Goal: Feedback & Contribution: Submit feedback/report problem

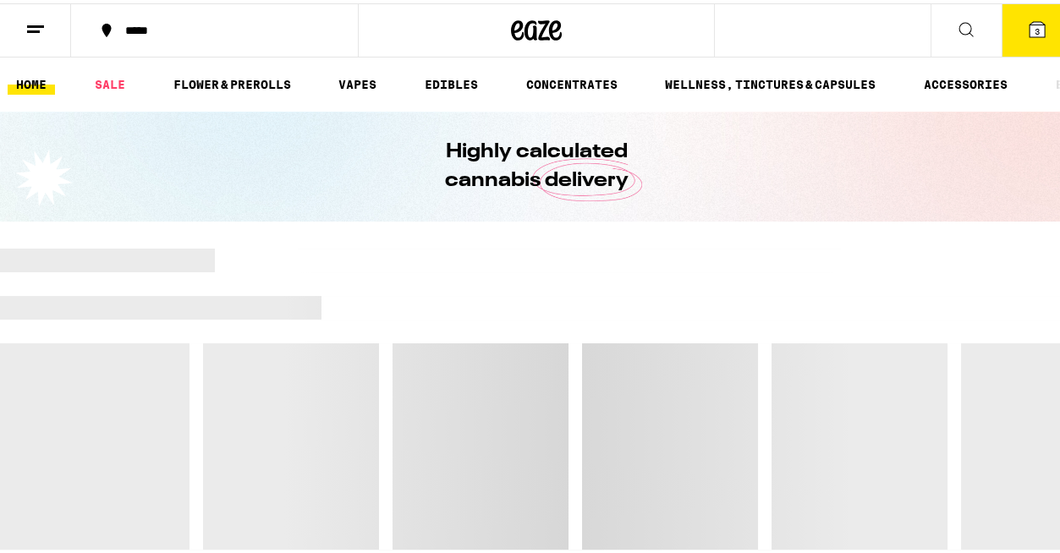
click at [31, 28] on line at bounding box center [33, 28] width 13 height 0
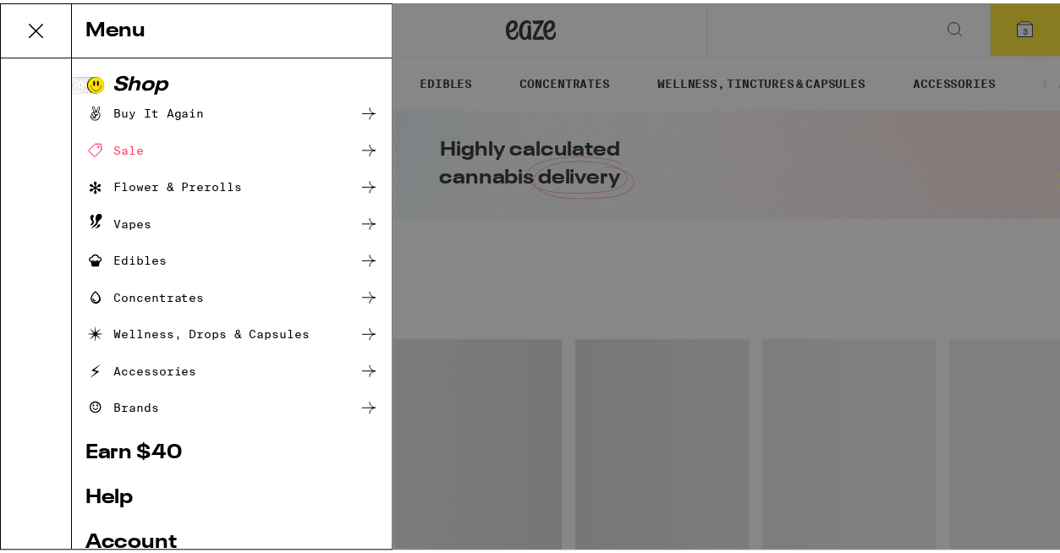
scroll to position [178, 0]
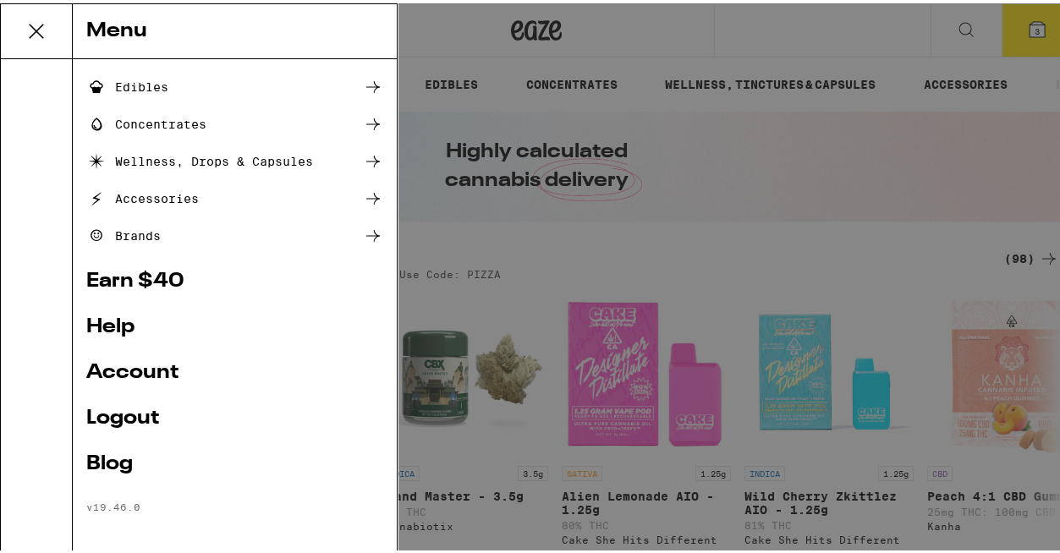
click at [114, 325] on link "Help" at bounding box center [234, 324] width 297 height 20
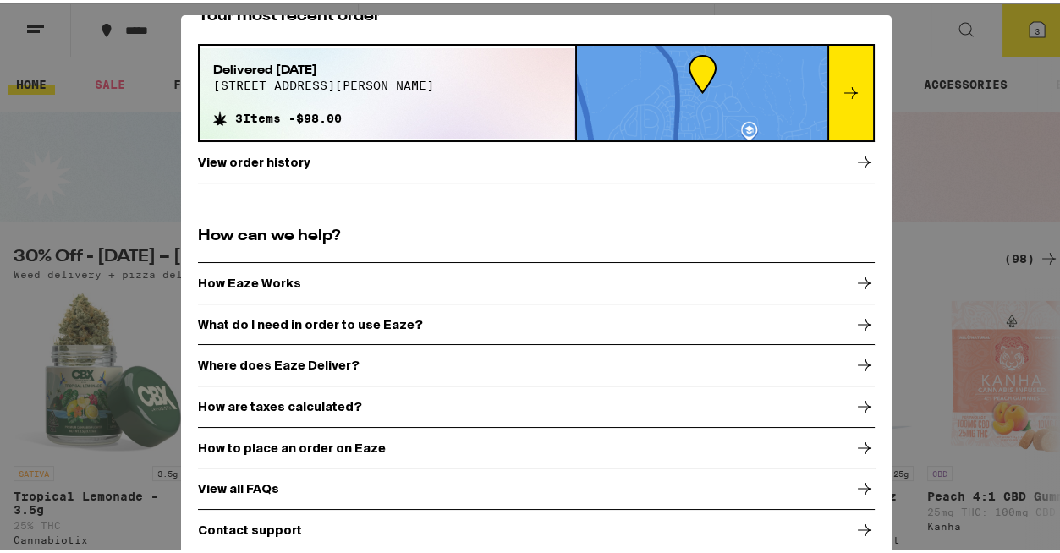
scroll to position [12, 0]
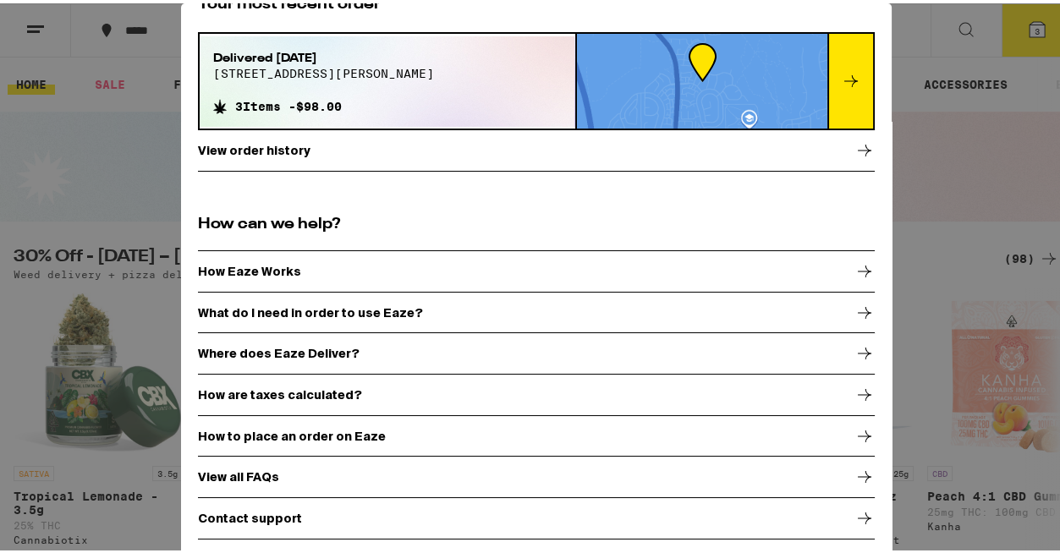
click at [249, 509] on p "Contact support" at bounding box center [250, 515] width 104 height 14
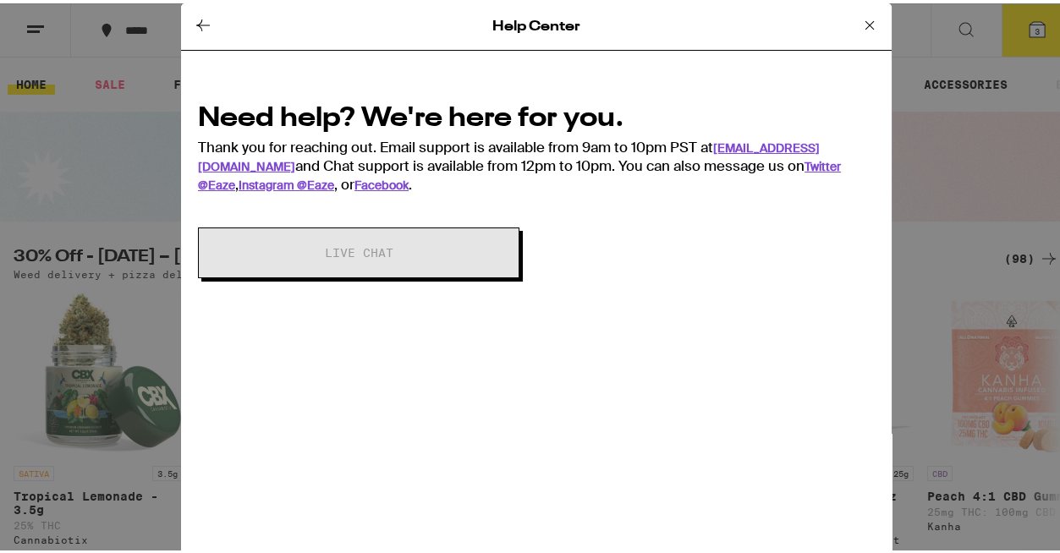
click at [859, 25] on icon at bounding box center [869, 22] width 20 height 20
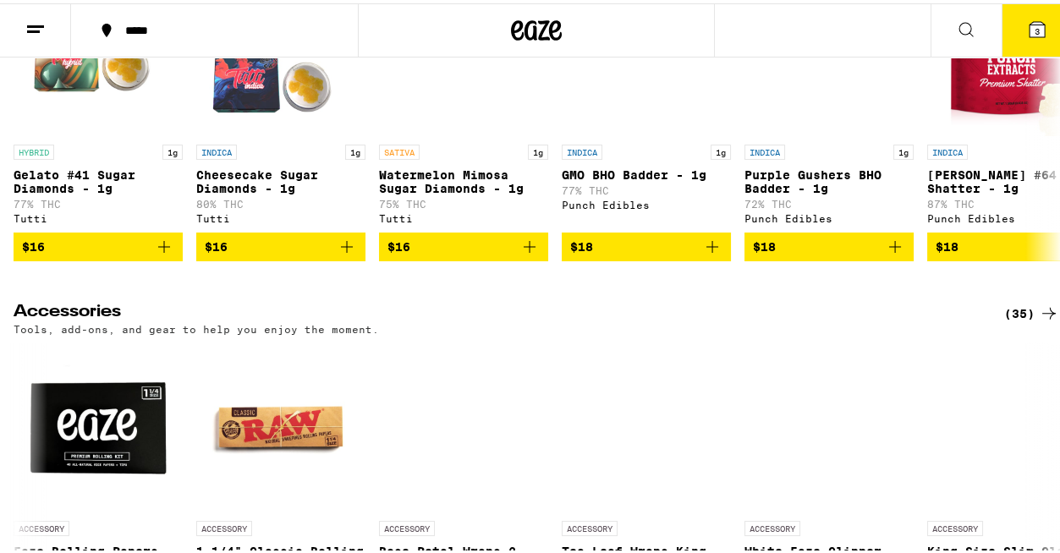
scroll to position [7168, 0]
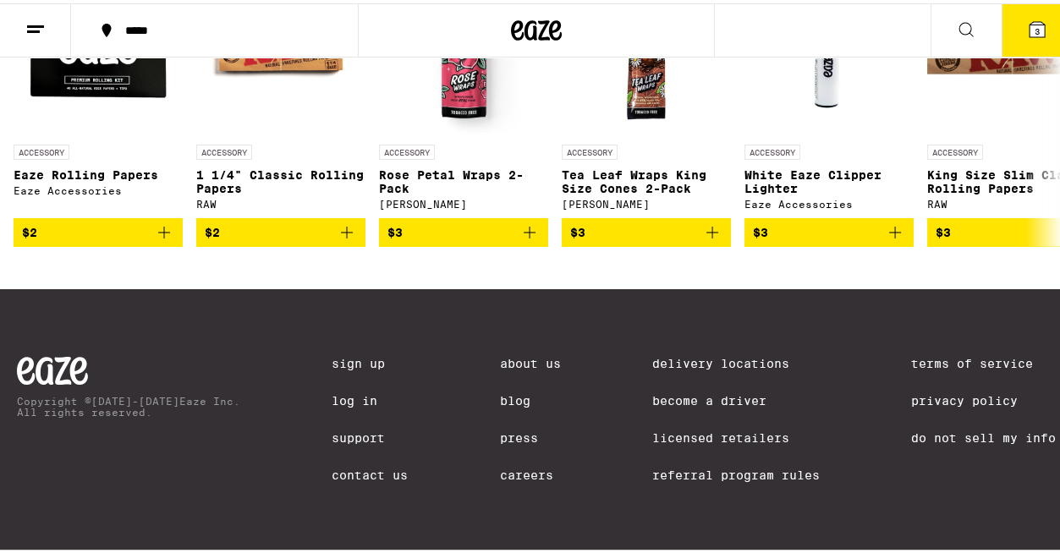
click at [356, 469] on link "Contact Us" at bounding box center [370, 472] width 76 height 14
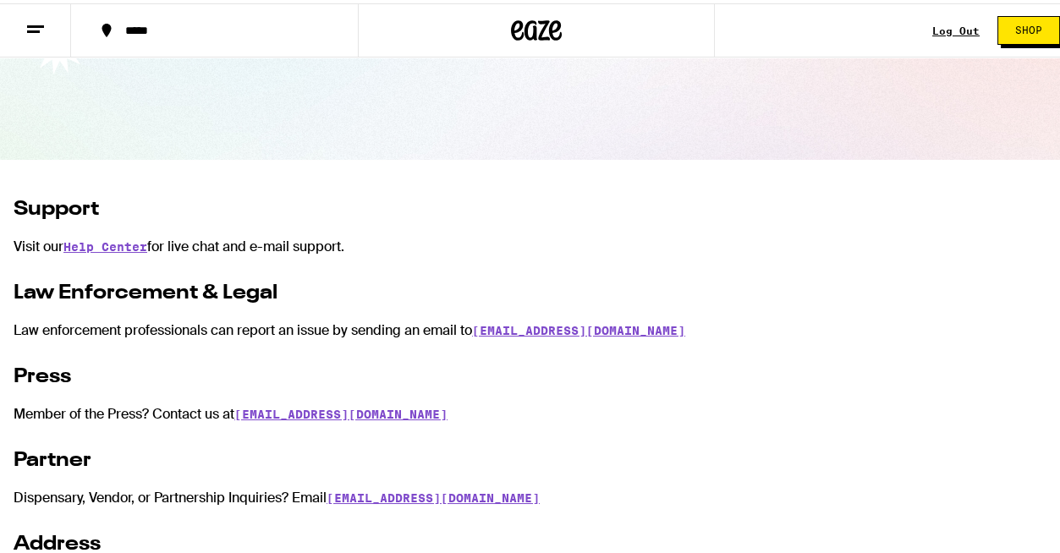
scroll to position [151, 0]
click at [125, 238] on link "Help Center" at bounding box center [105, 245] width 84 height 14
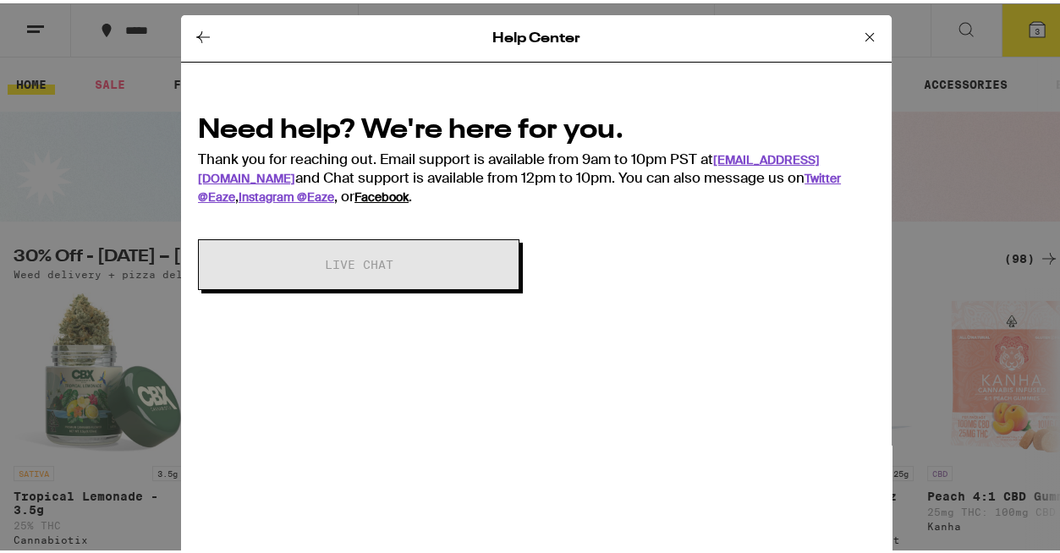
click at [354, 194] on link "Facebook" at bounding box center [381, 193] width 54 height 15
click at [731, 155] on link "[EMAIL_ADDRESS][DOMAIN_NAME]" at bounding box center [509, 166] width 622 height 34
click at [859, 29] on icon at bounding box center [869, 34] width 20 height 20
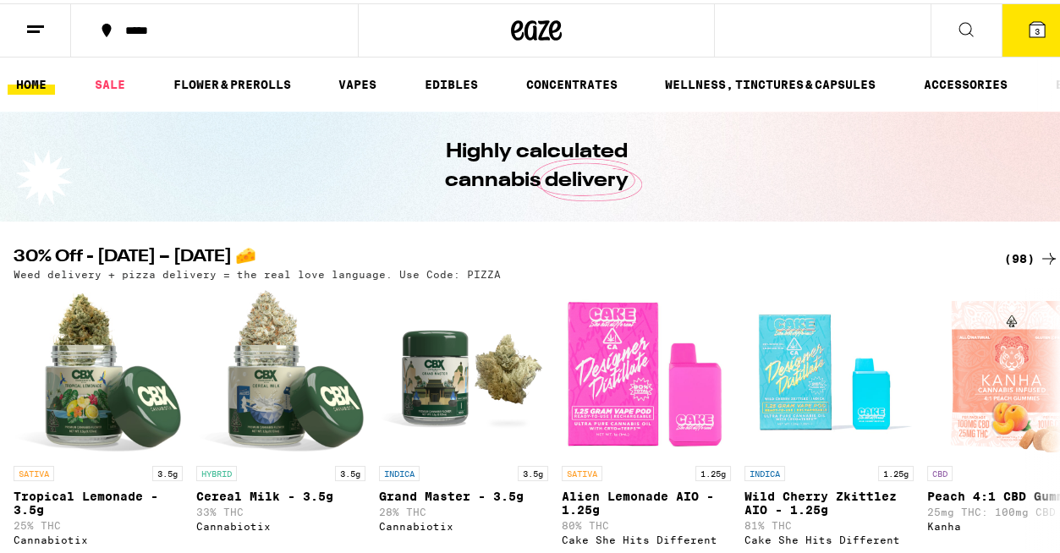
click at [1033, 25] on icon at bounding box center [1037, 26] width 20 height 20
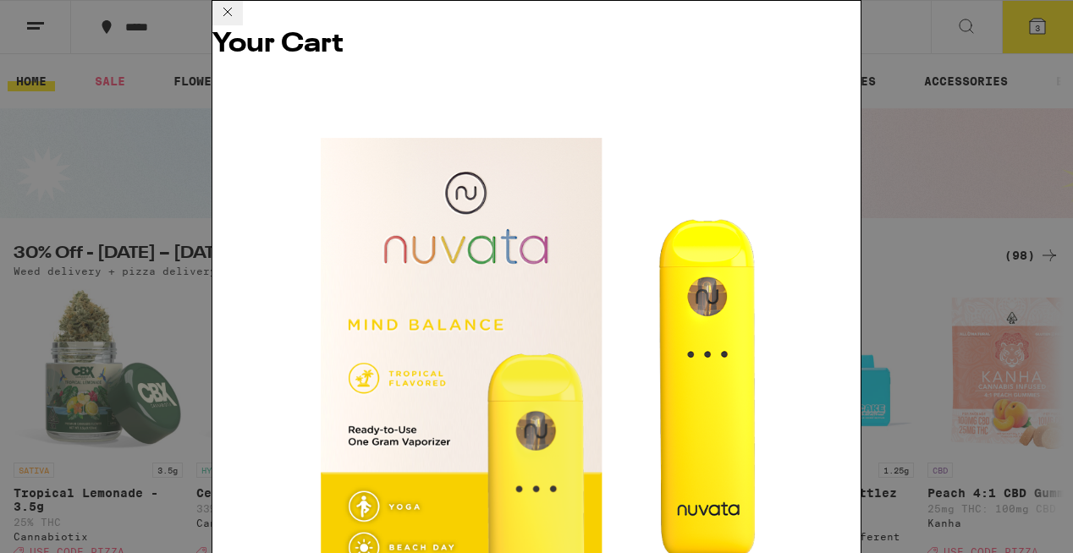
click at [238, 22] on icon at bounding box center [227, 12] width 20 height 20
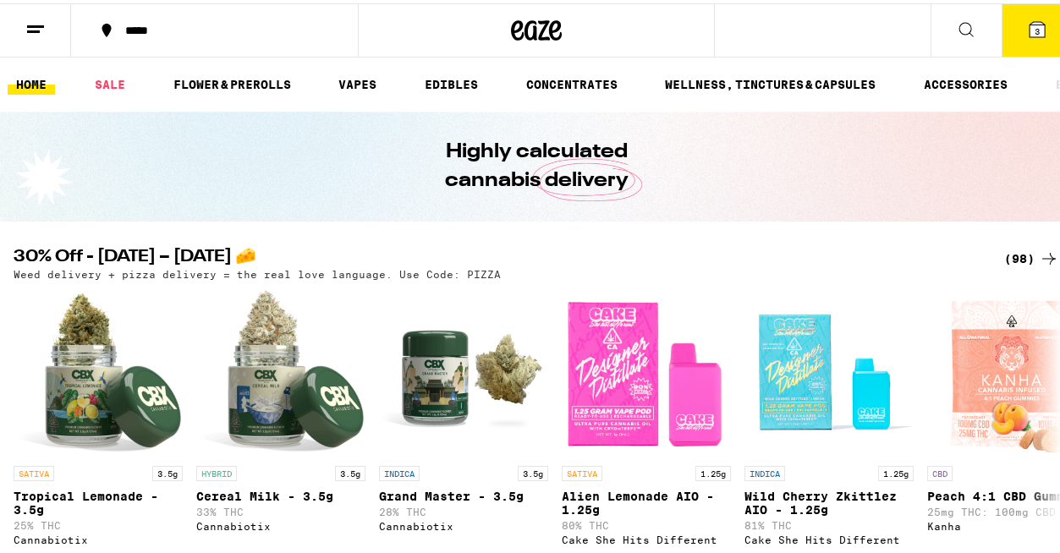
click at [41, 26] on icon at bounding box center [35, 26] width 20 height 20
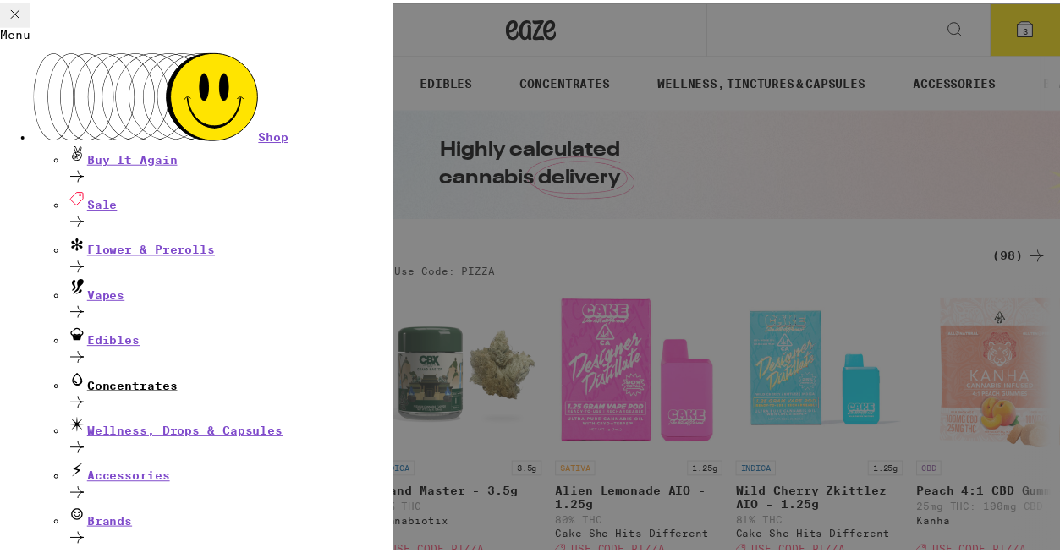
scroll to position [178, 0]
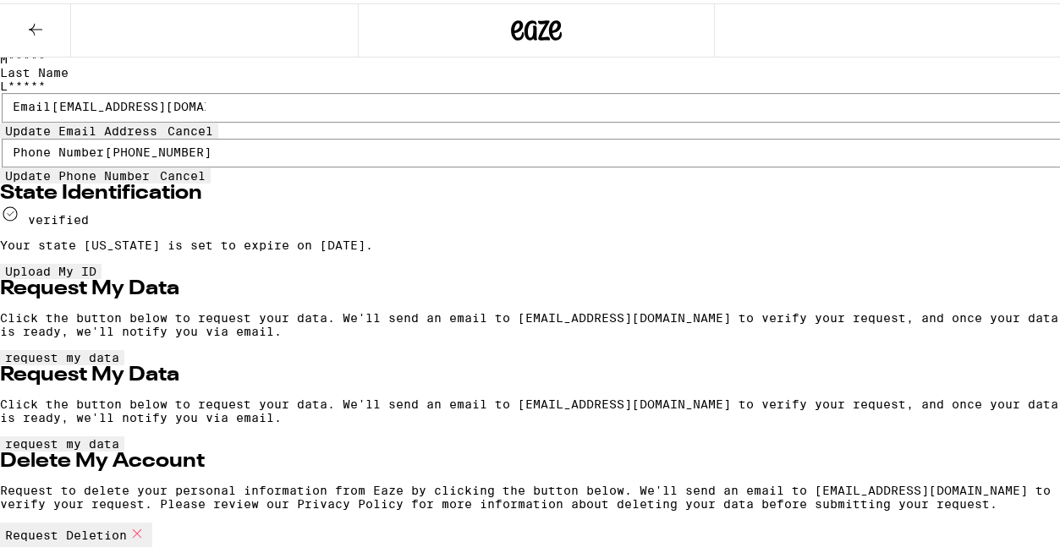
click at [46, 25] on button at bounding box center [35, 27] width 71 height 53
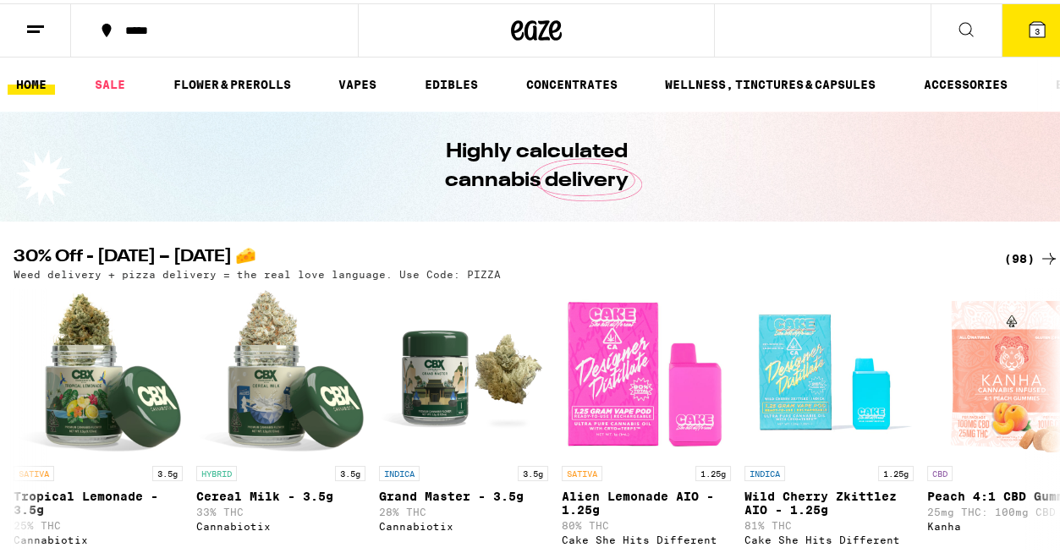
click at [41, 25] on icon at bounding box center [35, 26] width 20 height 20
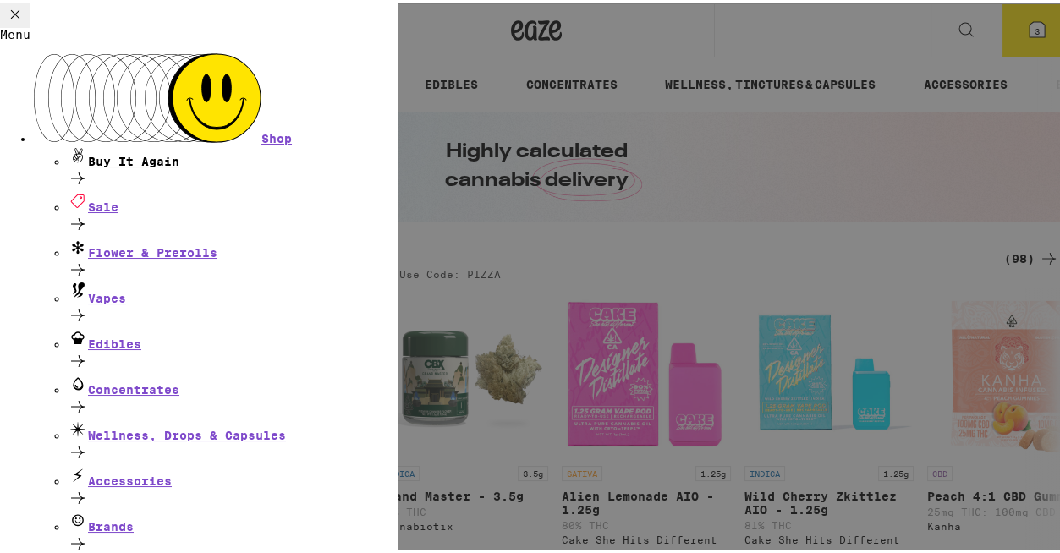
click at [196, 142] on div "Buy It Again" at bounding box center [233, 153] width 330 height 23
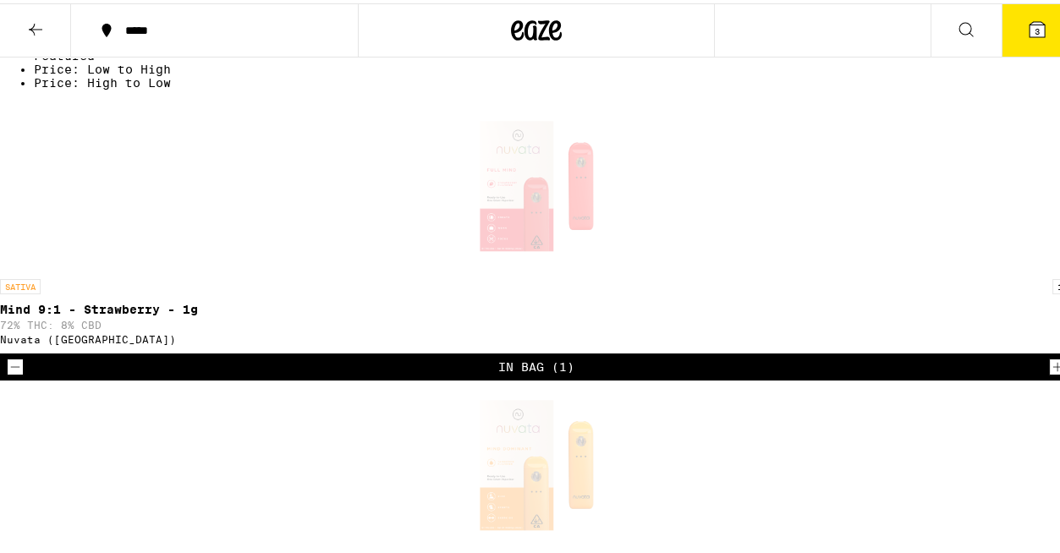
scroll to position [623, 0]
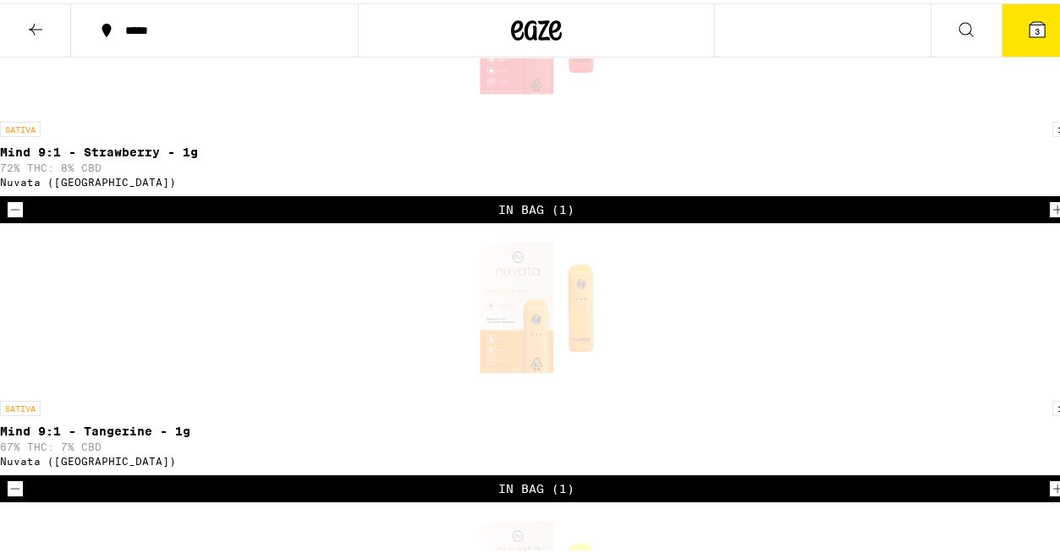
click at [1029, 24] on icon at bounding box center [1036, 26] width 15 height 15
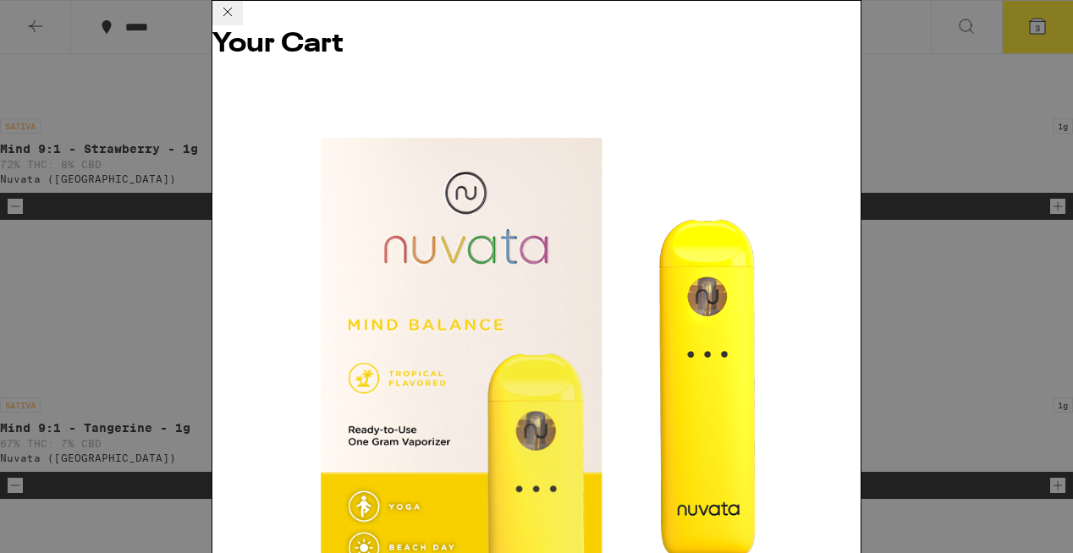
click at [232, 16] on icon at bounding box center [227, 12] width 8 height 8
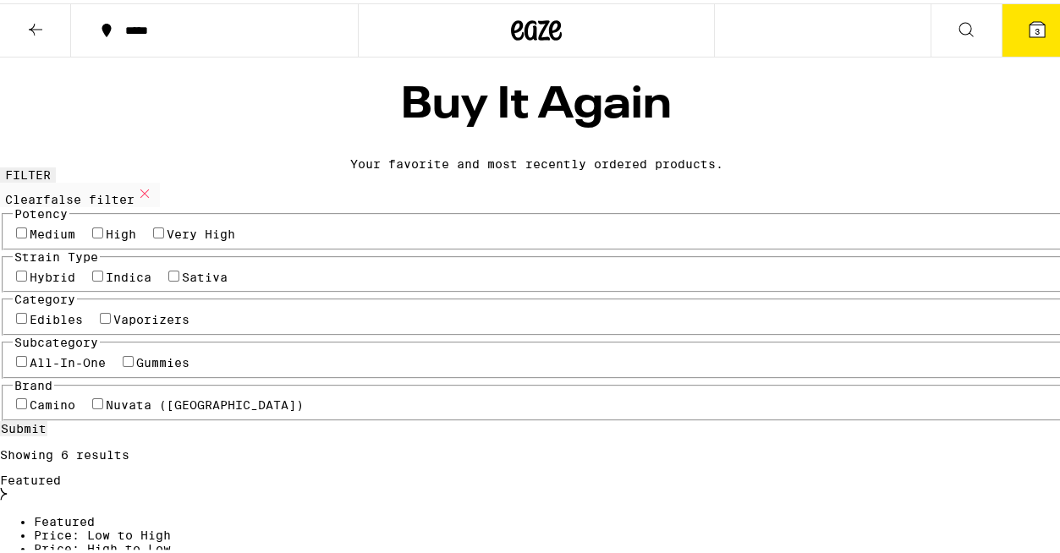
click at [33, 25] on icon at bounding box center [36, 26] width 14 height 12
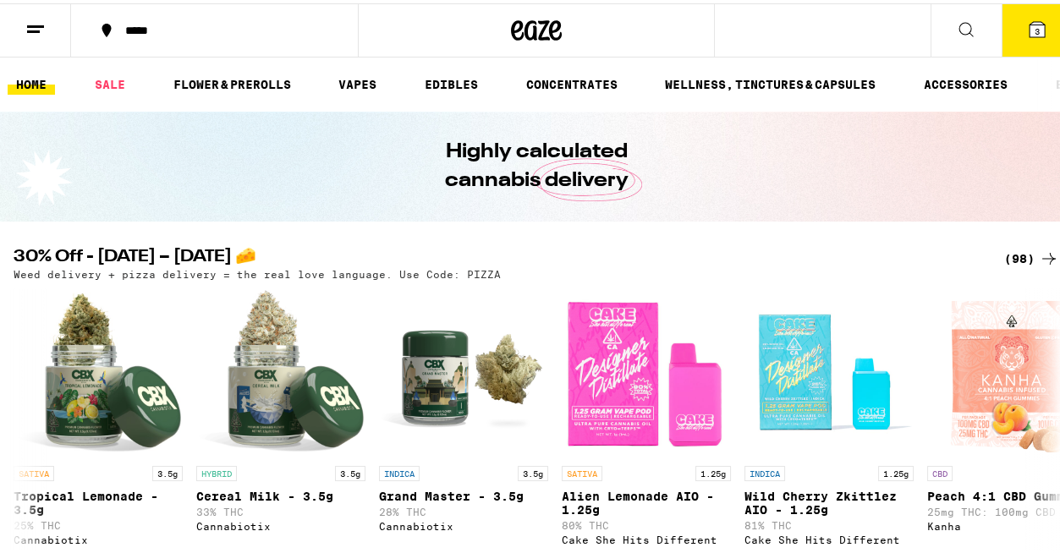
click at [36, 33] on icon at bounding box center [35, 26] width 20 height 20
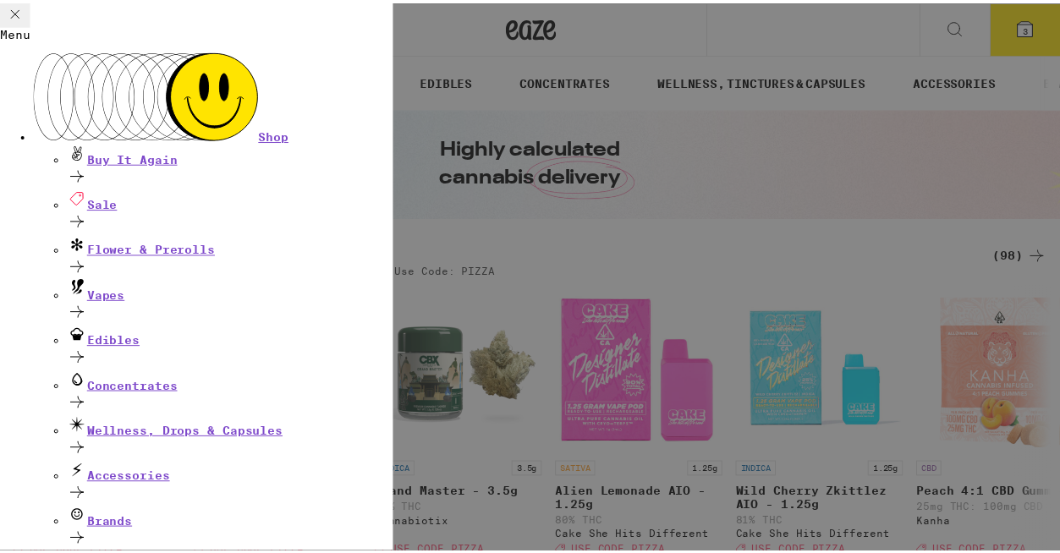
scroll to position [178, 0]
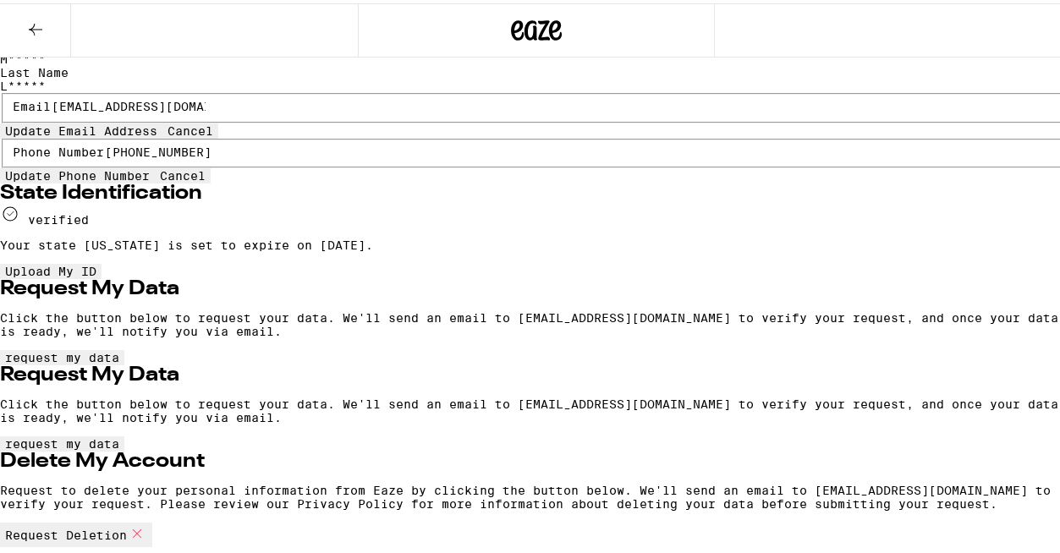
scroll to position [403, 0]
click at [119, 348] on span "request my data" at bounding box center [62, 355] width 114 height 14
click at [29, 29] on icon at bounding box center [35, 26] width 20 height 20
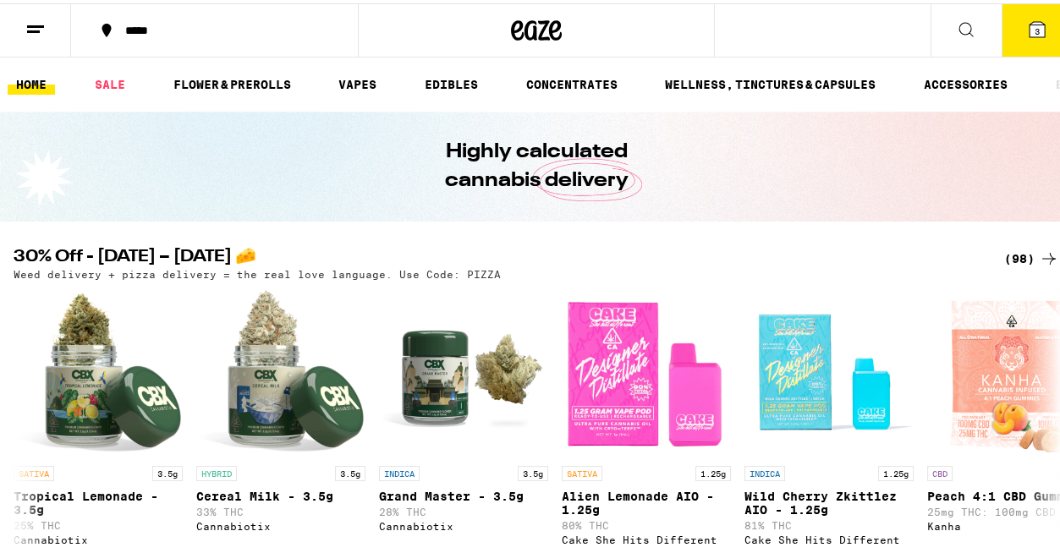
click at [37, 29] on icon at bounding box center [35, 26] width 20 height 20
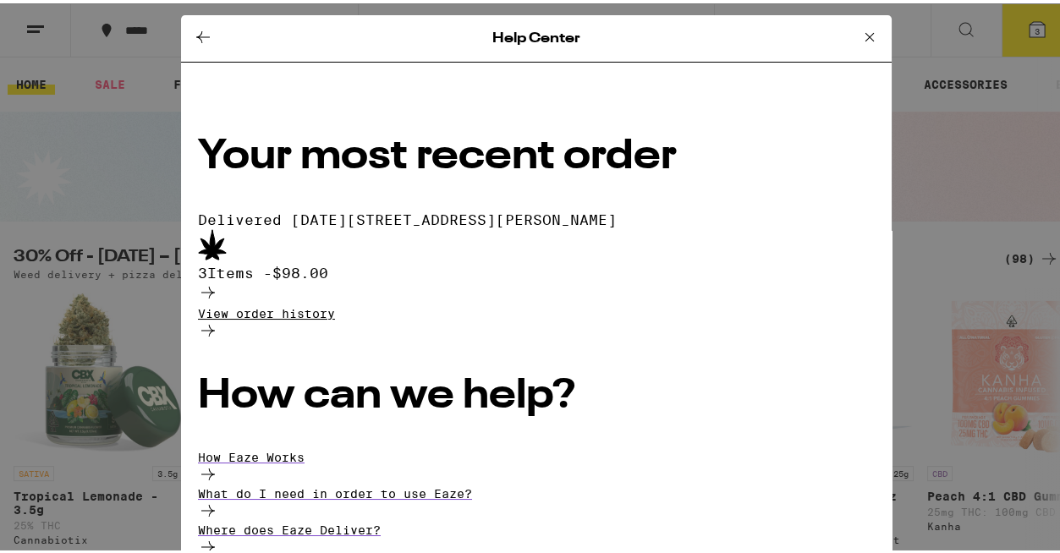
click at [262, 304] on p "View order history" at bounding box center [536, 311] width 677 height 14
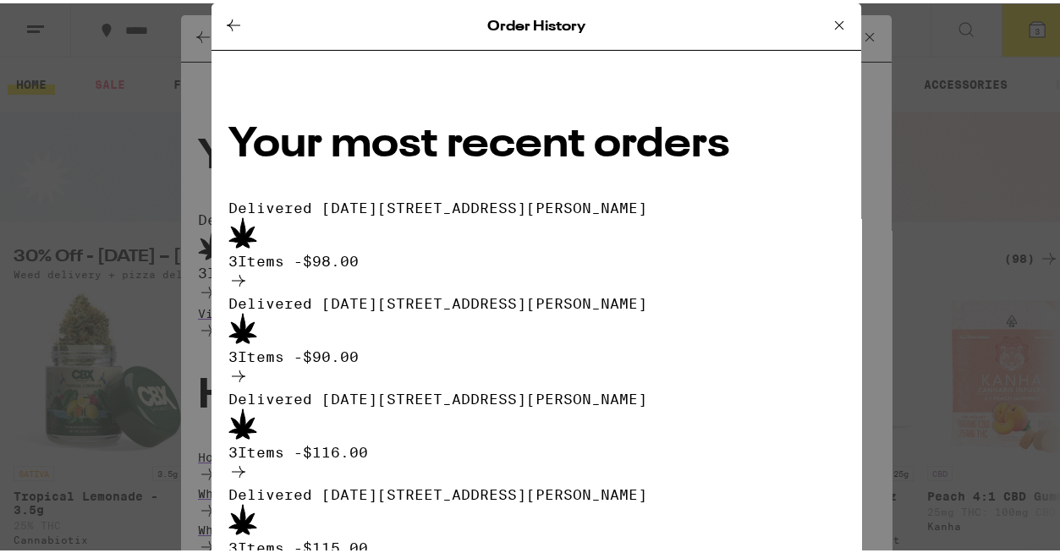
click at [249, 267] on icon at bounding box center [238, 277] width 20 height 20
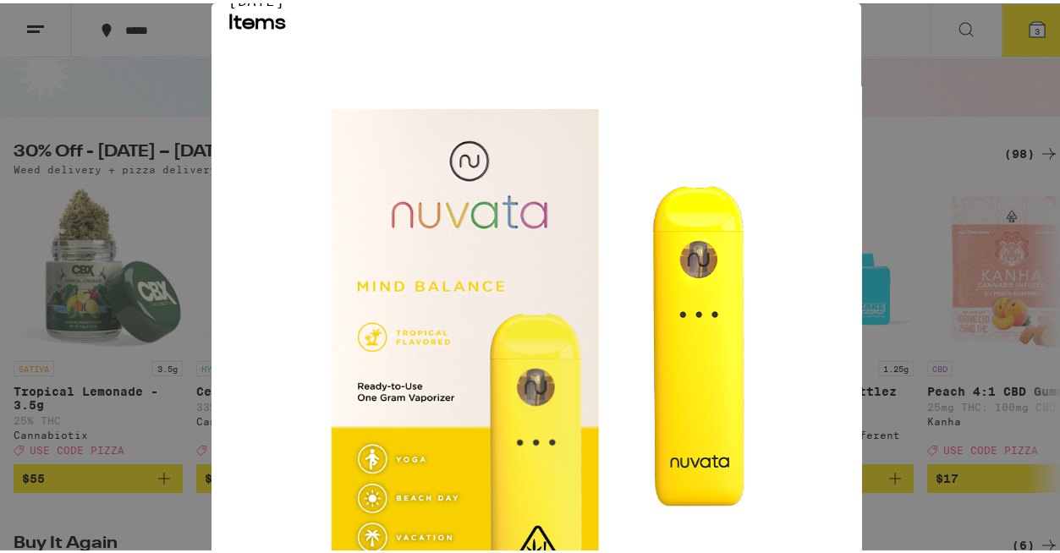
scroll to position [105, 0]
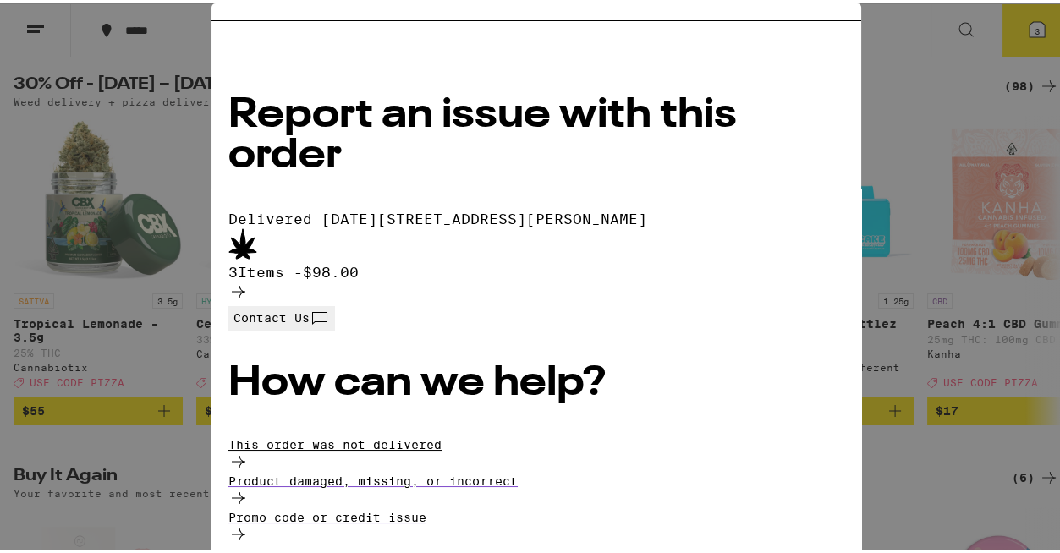
scroll to position [173, 0]
click at [430, 471] on p "Product damaged, missing, or incorrect" at bounding box center [536, 478] width 616 height 14
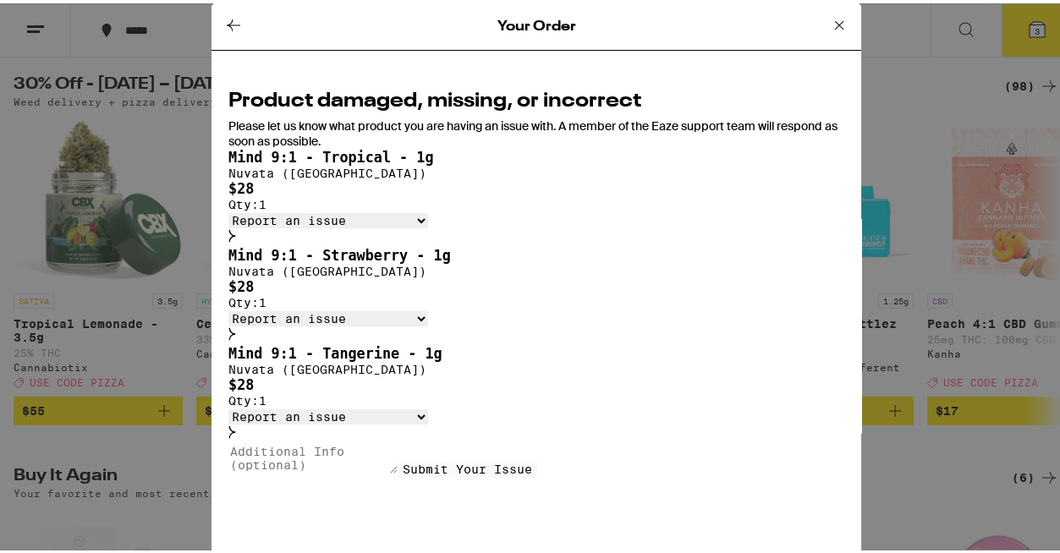
click at [428, 225] on select "Report an issue Item missing Item is broken/defective Received the wrong item L…" at bounding box center [328, 217] width 200 height 15
select select "item_broken"
click at [337, 223] on select "Report an issue Item missing Item is broken/defective Received the wrong item L…" at bounding box center [328, 217] width 200 height 15
click at [428, 323] on select "Report an issue Item missing Item is broken/defective Received the wrong item L…" at bounding box center [328, 315] width 200 height 15
select select "item_broken"
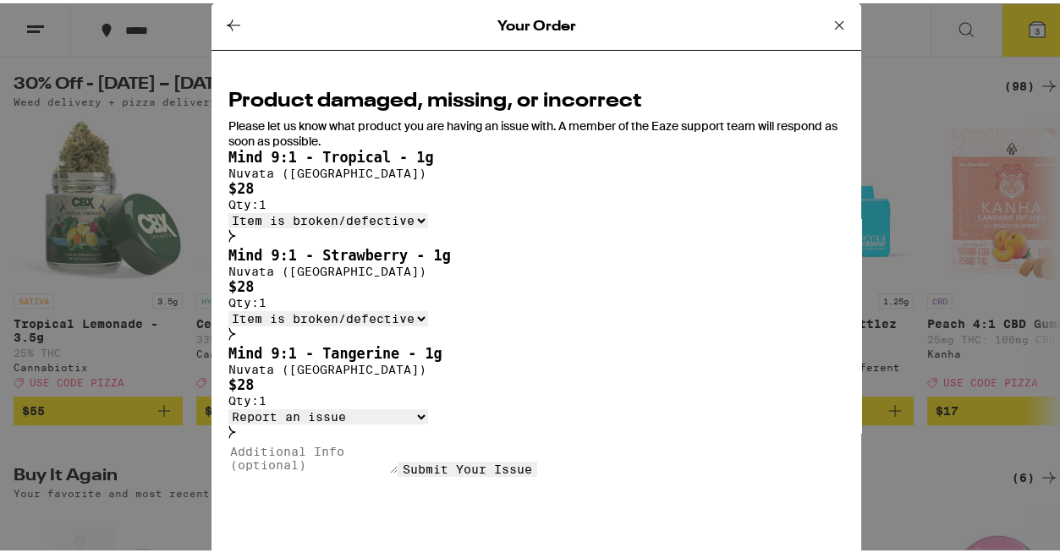
click at [337, 323] on select "Report an issue Item missing Item is broken/defective Received the wrong item L…" at bounding box center [328, 315] width 200 height 15
click at [428, 421] on select "Report an issue Item missing Item is broken/defective Received the wrong item L…" at bounding box center [328, 413] width 200 height 15
select select "item_broken"
click at [337, 421] on select "Report an issue Item missing Item is broken/defective Received the wrong item L…" at bounding box center [328, 413] width 200 height 15
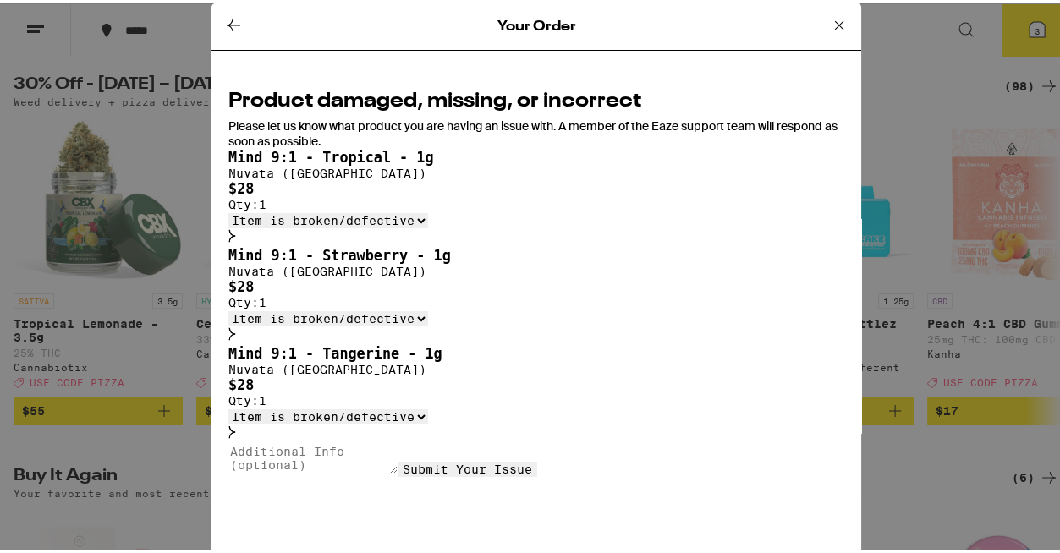
click at [398, 440] on textarea at bounding box center [312, 455] width 169 height 30
type textarea "these vapes did not work. I opened them last night and nothing is working. i wo…"
click at [477, 474] on button "Submit Your Issue" at bounding box center [468, 465] width 140 height 15
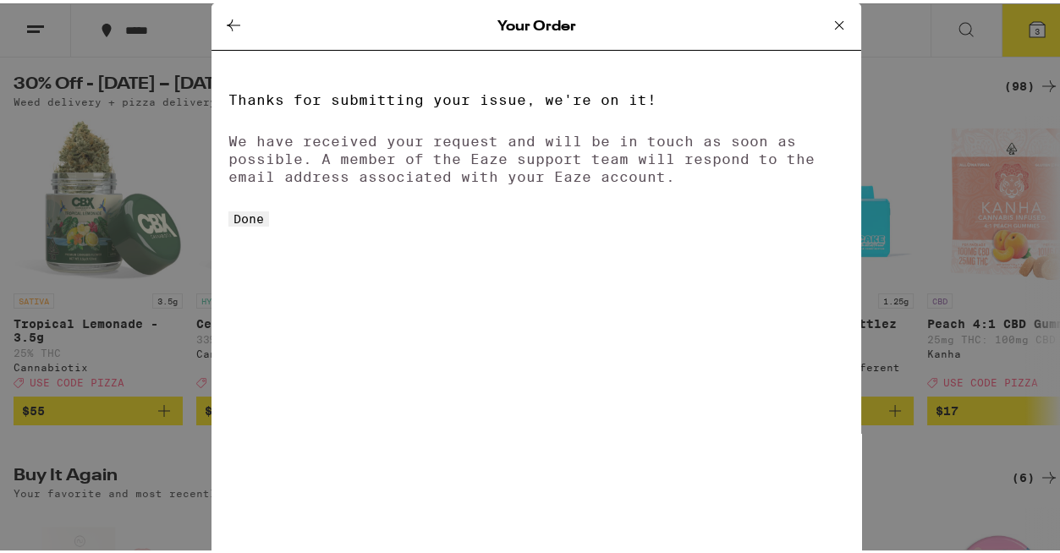
scroll to position [0, 0]
click at [269, 223] on button "Done" at bounding box center [248, 215] width 41 height 15
